Goal: Entertainment & Leisure: Consume media (video, audio)

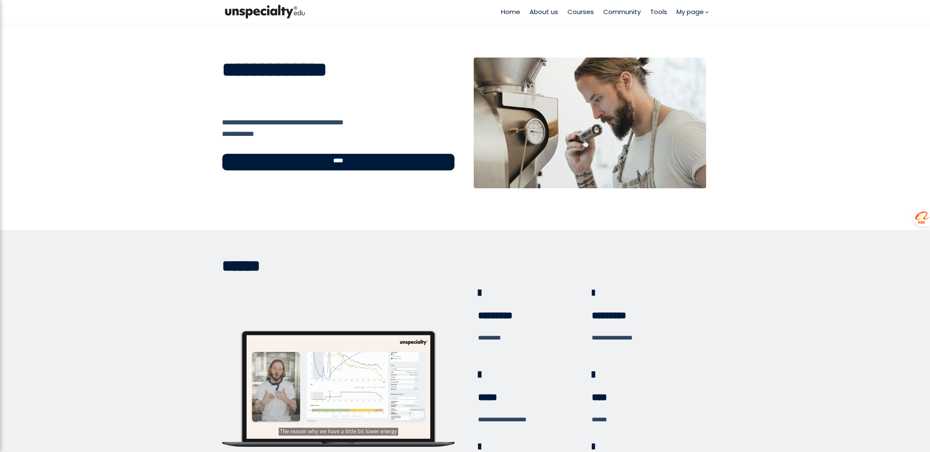
click at [381, 168] on div "****" at bounding box center [338, 162] width 233 height 17
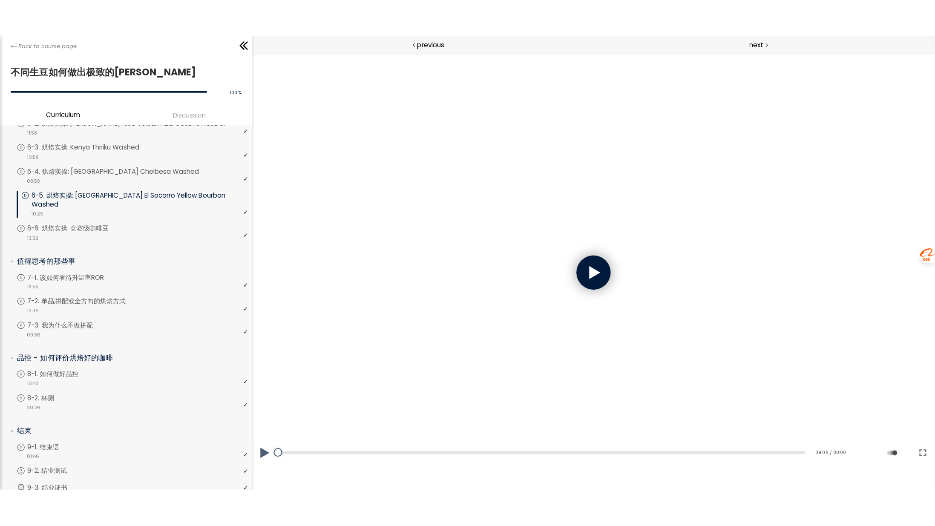
scroll to position [532, 0]
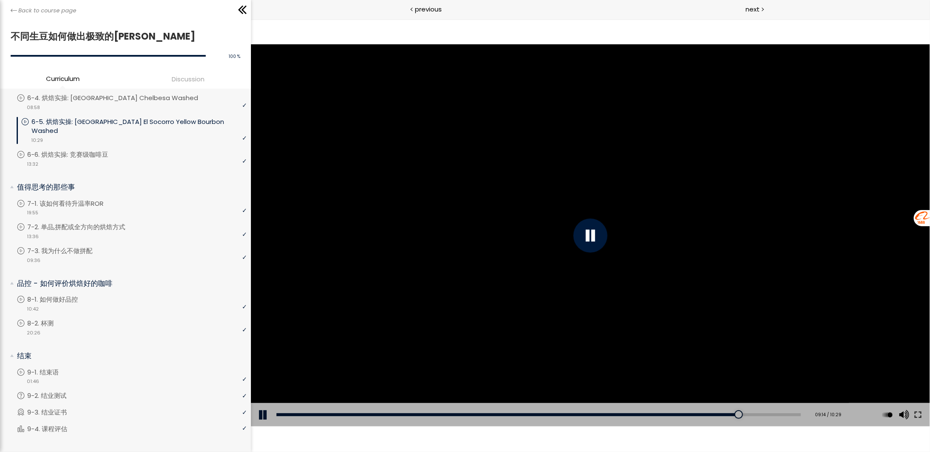
drag, startPoint x: 916, startPoint y: 413, endPoint x: 1167, endPoint y: 480, distance: 259.3
click at [916, 412] on button at bounding box center [917, 414] width 15 height 24
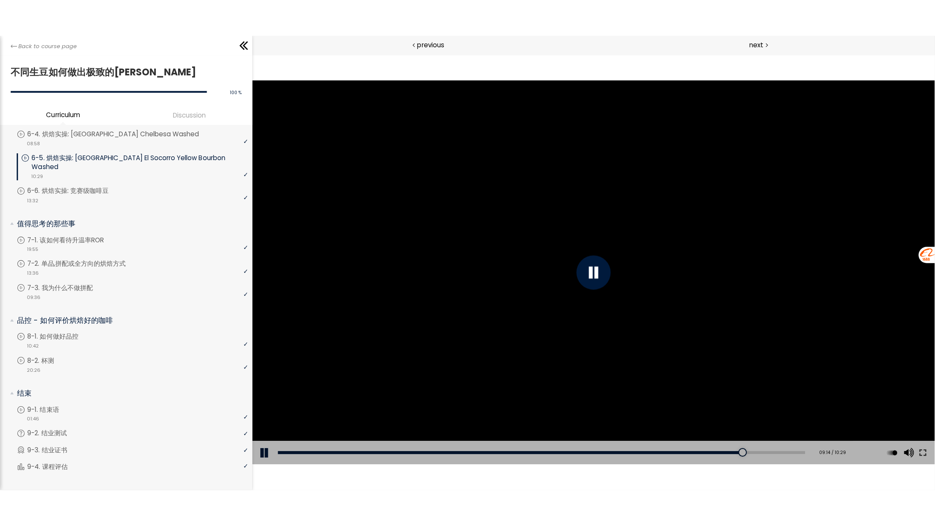
scroll to position [457, 0]
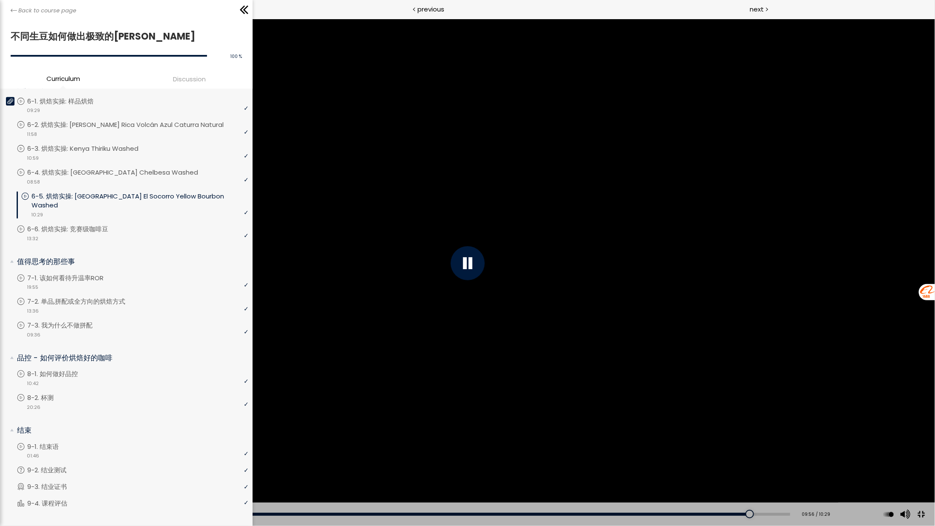
click at [474, 272] on div at bounding box center [468, 263] width 34 height 34
click at [683, 284] on div "[Notice] The espresso roasting curve and filter roasting curve were reversed. W…" at bounding box center [467, 262] width 935 height 525
click at [468, 270] on div at bounding box center [468, 263] width 34 height 34
click at [707, 192] on div "[Notice] The espresso roasting curve and filter roasting curve were reversed. W…" at bounding box center [467, 262] width 935 height 525
click at [755, 451] on div "10:06" at bounding box center [408, 514] width 764 height 3
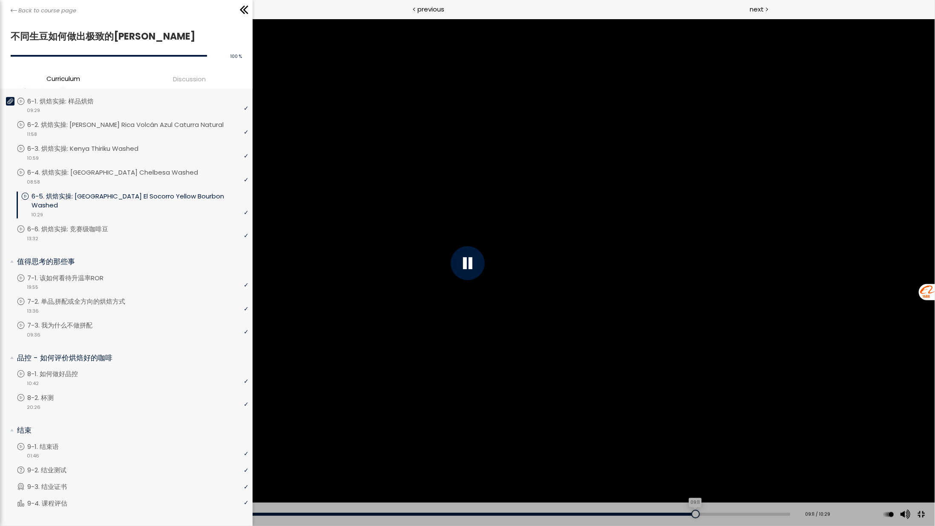
click at [689, 451] on div "09:11" at bounding box center [408, 514] width 764 height 3
click at [746, 451] on div "09:59" at bounding box center [408, 514] width 764 height 3
